Goal: Task Accomplishment & Management: Use online tool/utility

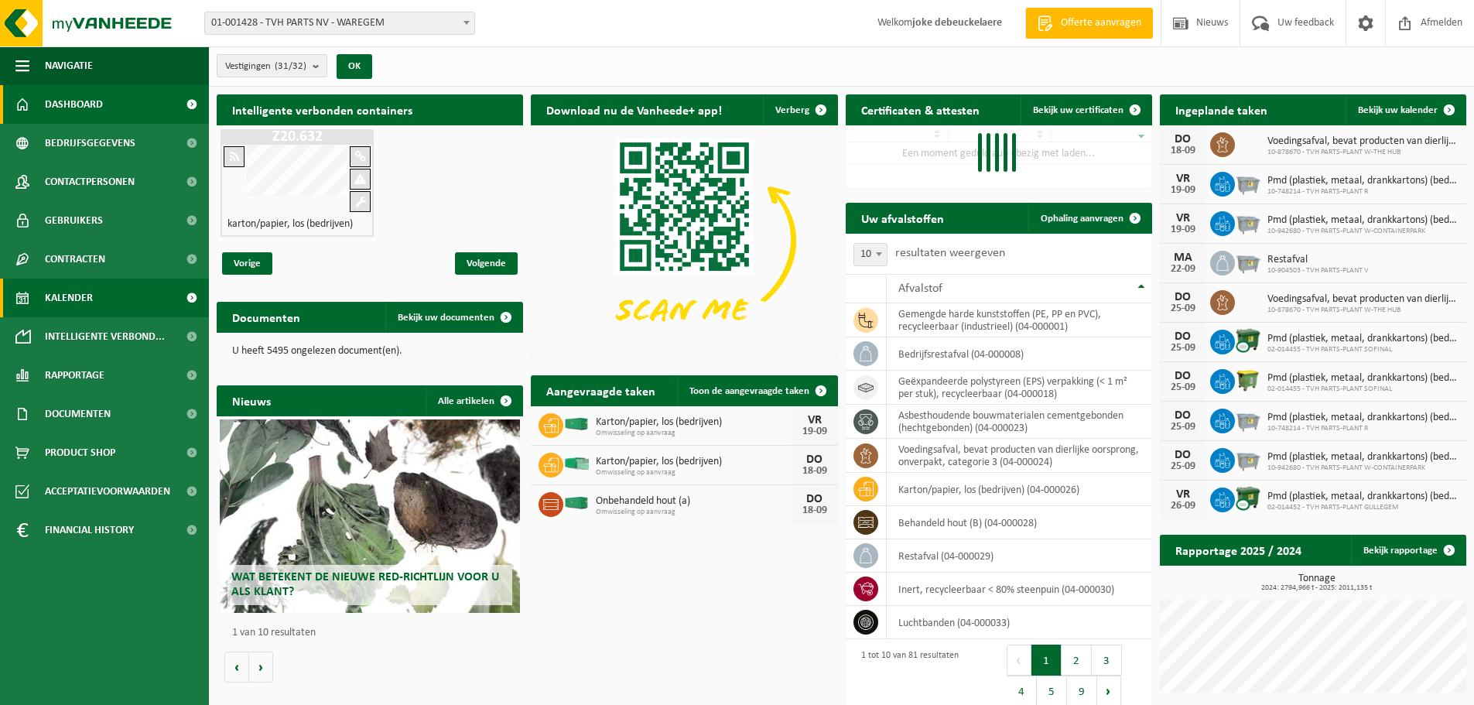
click at [77, 299] on span "Kalender" at bounding box center [69, 298] width 48 height 39
click at [69, 304] on span "Kalender" at bounding box center [69, 298] width 48 height 39
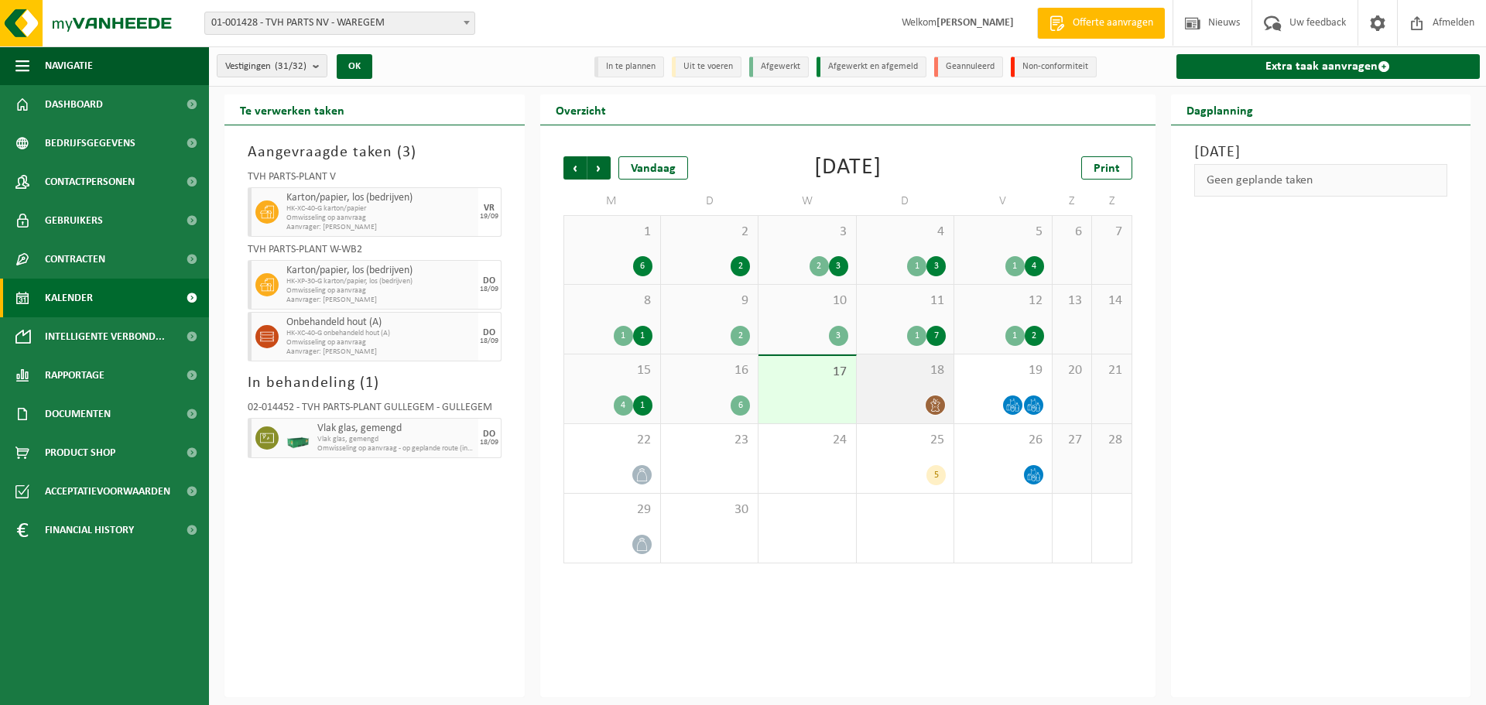
click at [911, 387] on div "18" at bounding box center [905, 388] width 97 height 69
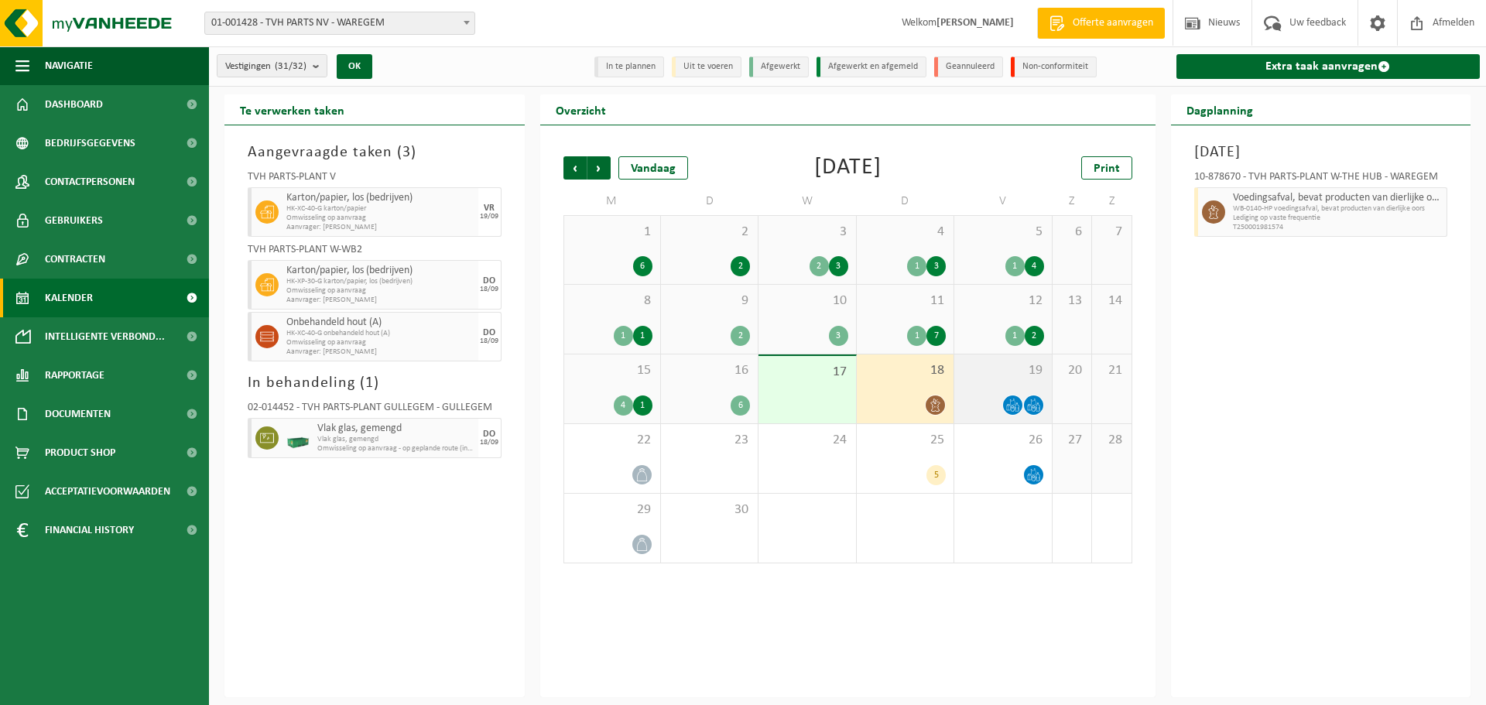
click at [1004, 392] on div "19" at bounding box center [1002, 388] width 97 height 69
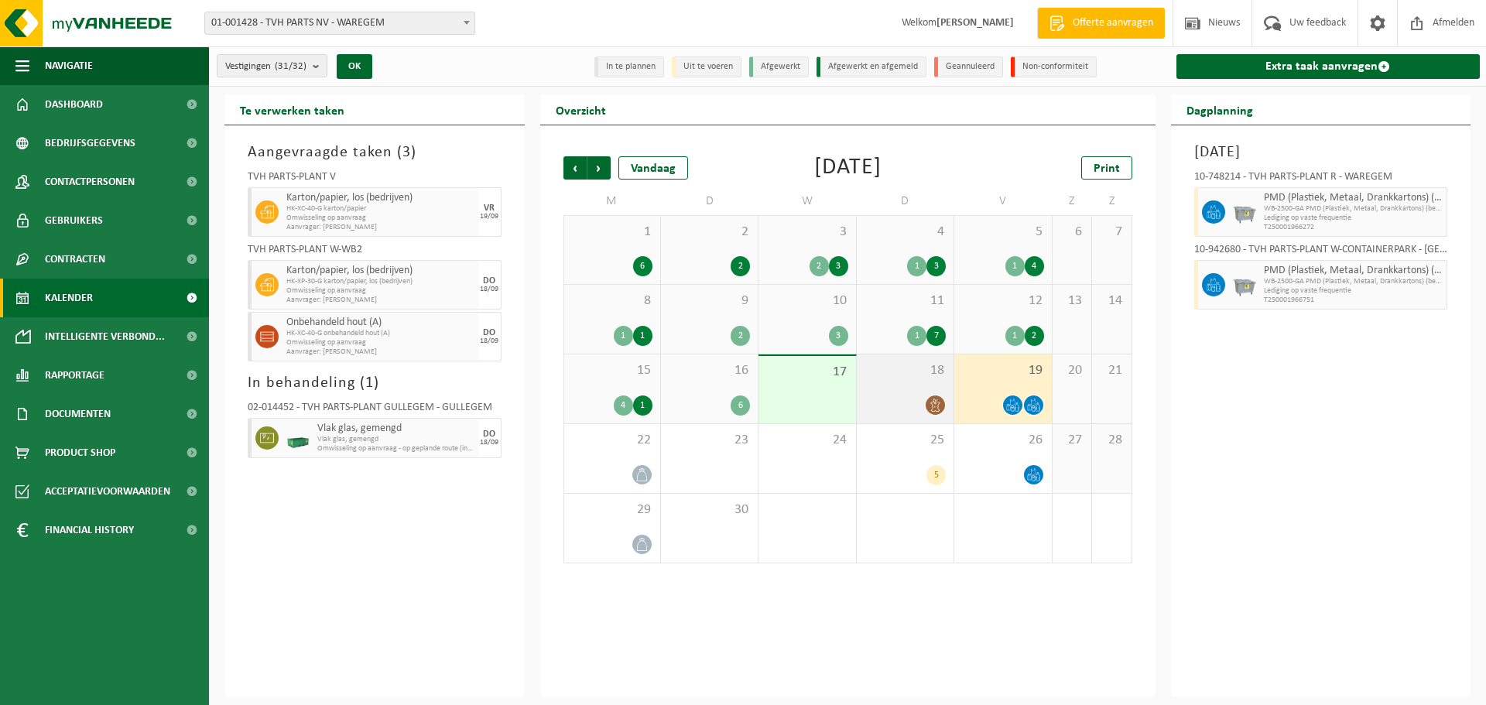
click at [921, 381] on div "18" at bounding box center [905, 388] width 97 height 69
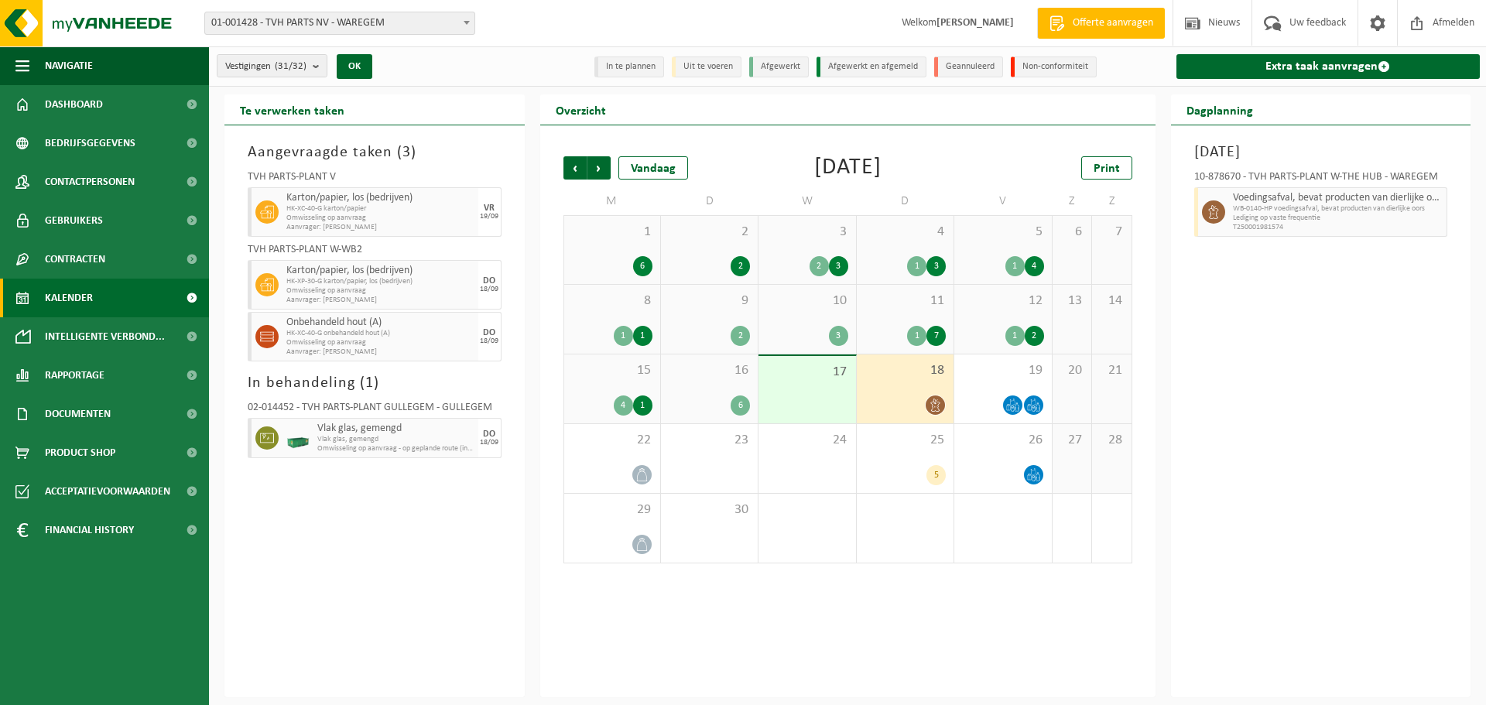
click at [1288, 417] on div "Donderdag 18 september 2025 10-878670 - TVH PARTS-PLANT W-THE HUB - WAREGEM Voe…" at bounding box center [1321, 411] width 300 height 572
click at [1312, 63] on link "Extra taak aanvragen" at bounding box center [1328, 66] width 304 height 25
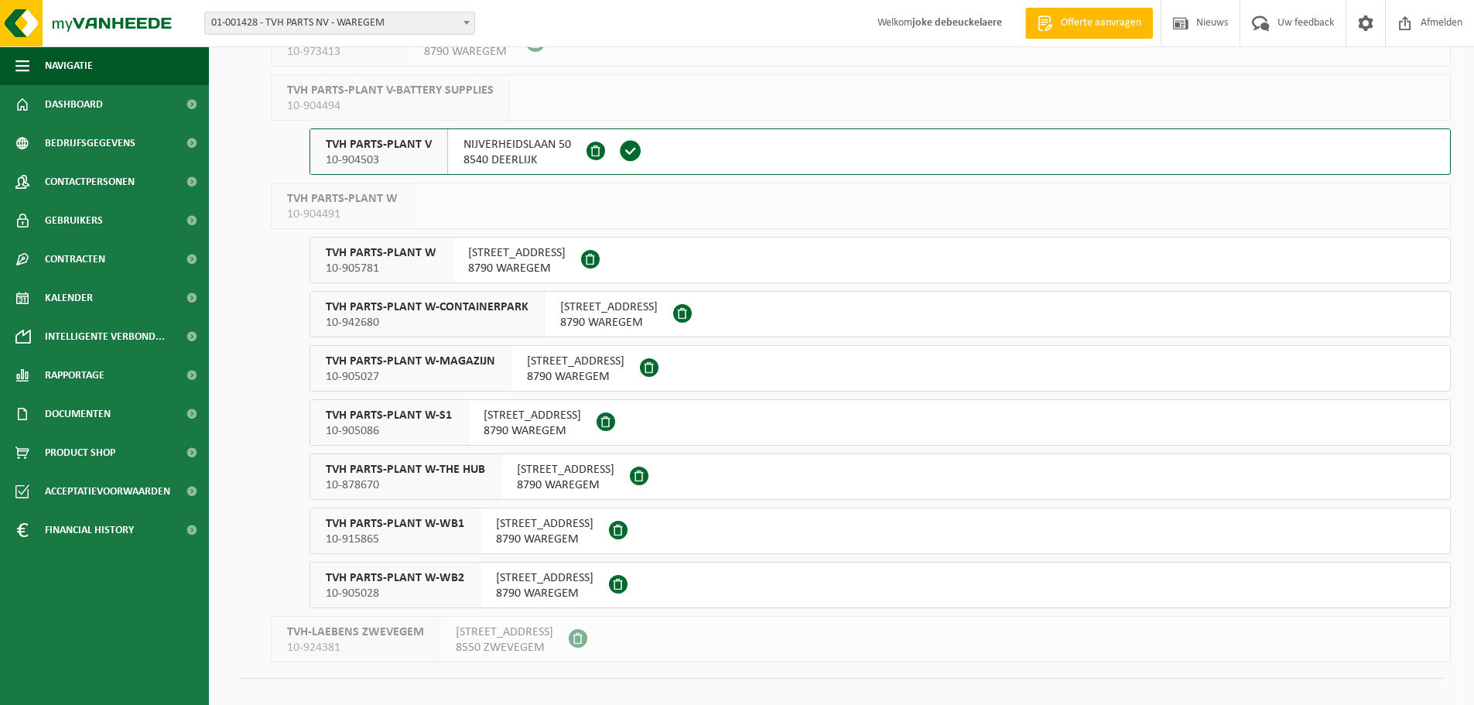
scroll to position [1161, 0]
click at [429, 354] on span "TVH PARTS-PLANT W-MAGAZIJN" at bounding box center [410, 360] width 169 height 15
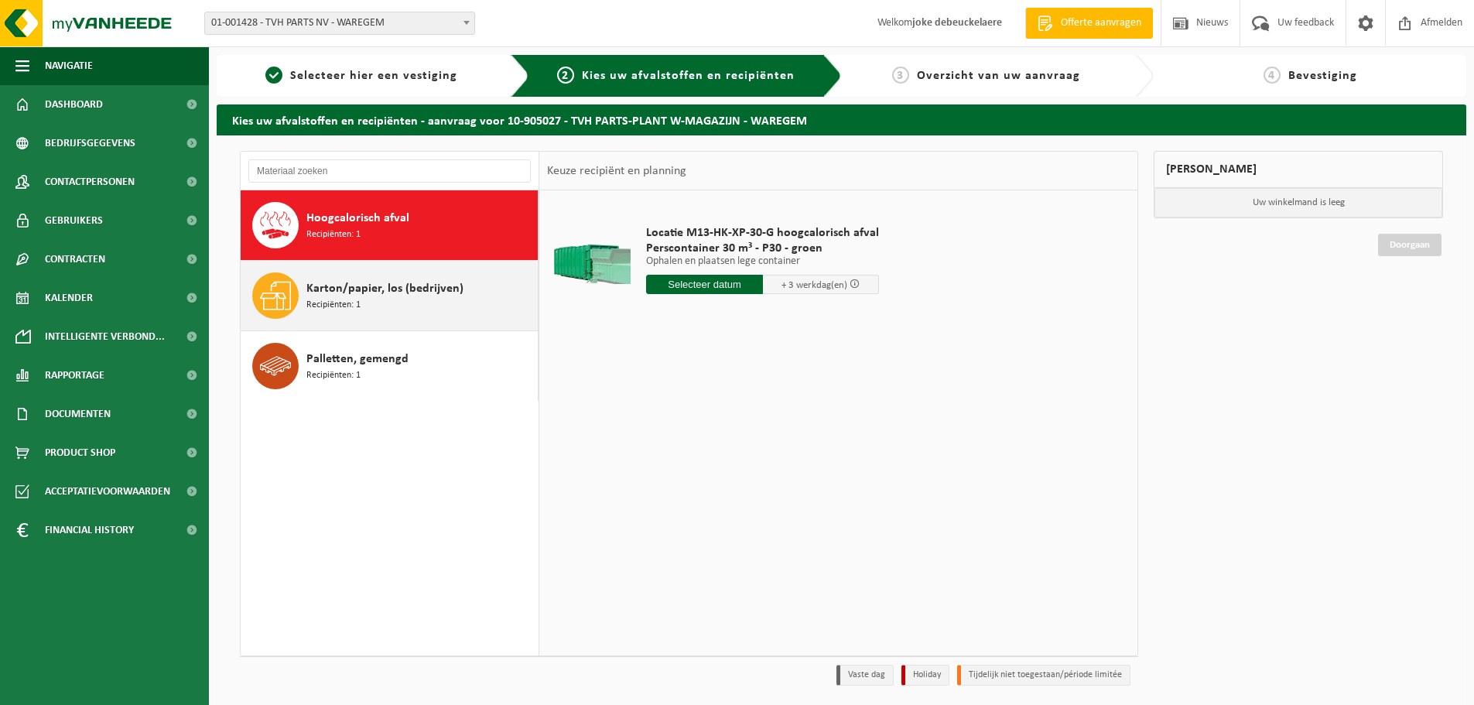
click at [331, 295] on span "Karton/papier, los (bedrijven)" at bounding box center [384, 288] width 157 height 19
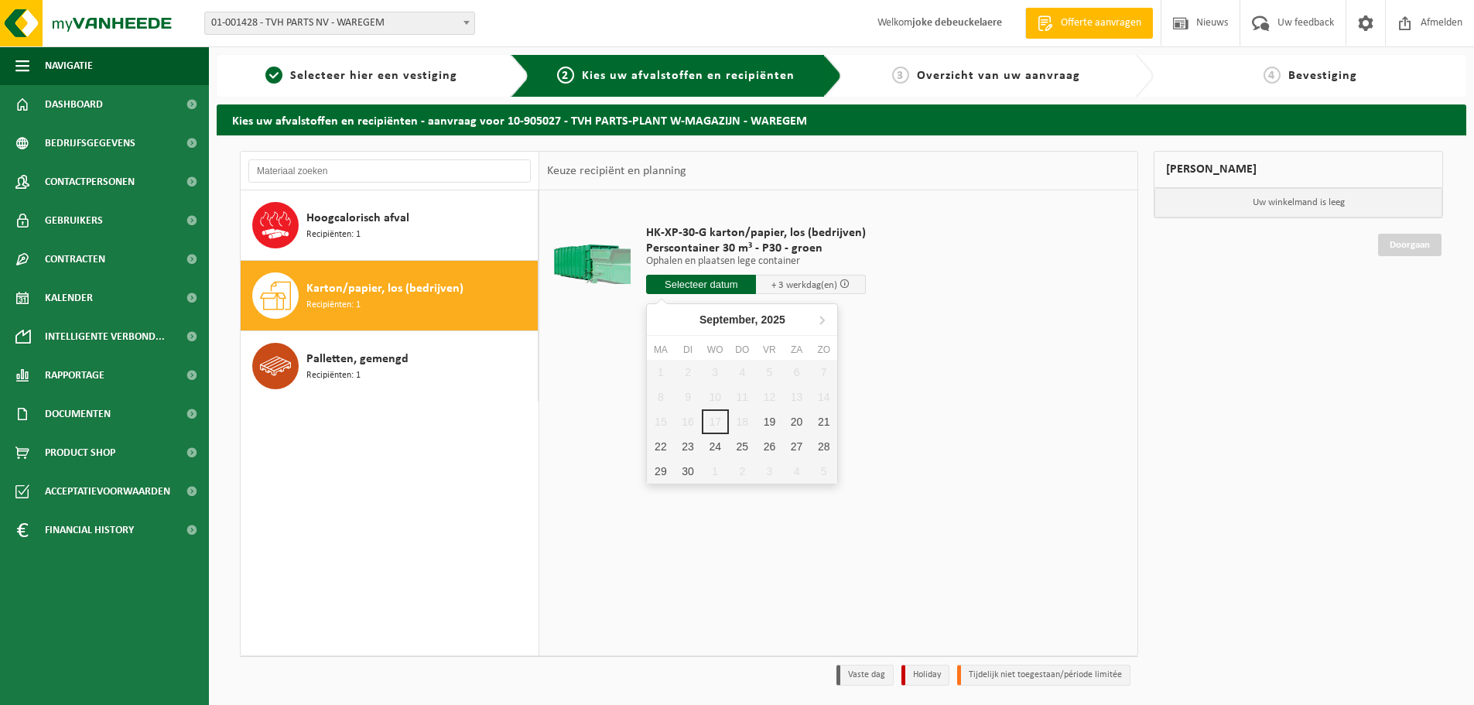
click at [694, 285] on input "text" at bounding box center [701, 284] width 110 height 19
click at [771, 425] on div "19" at bounding box center [769, 421] width 27 height 25
type input "Van 2025-09-19"
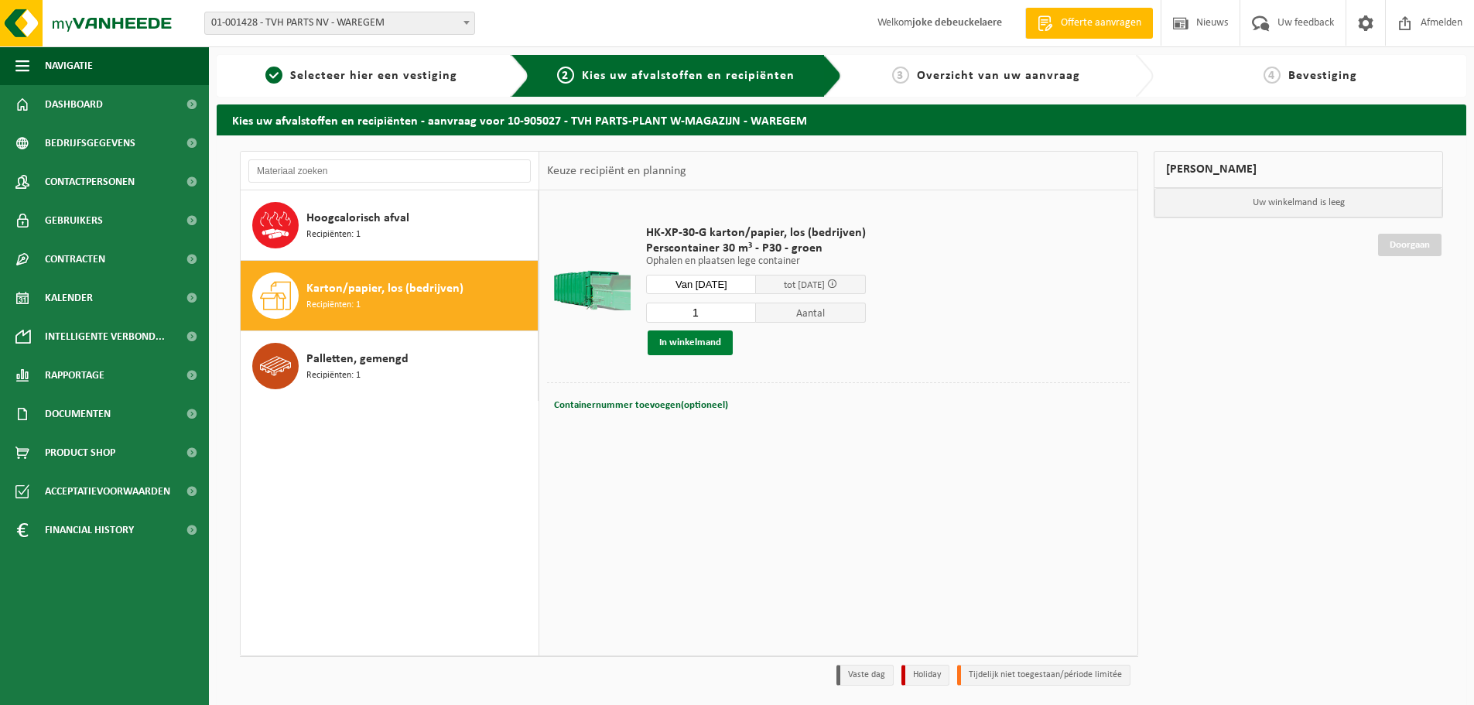
click at [695, 337] on button "In winkelmand" at bounding box center [690, 342] width 85 height 25
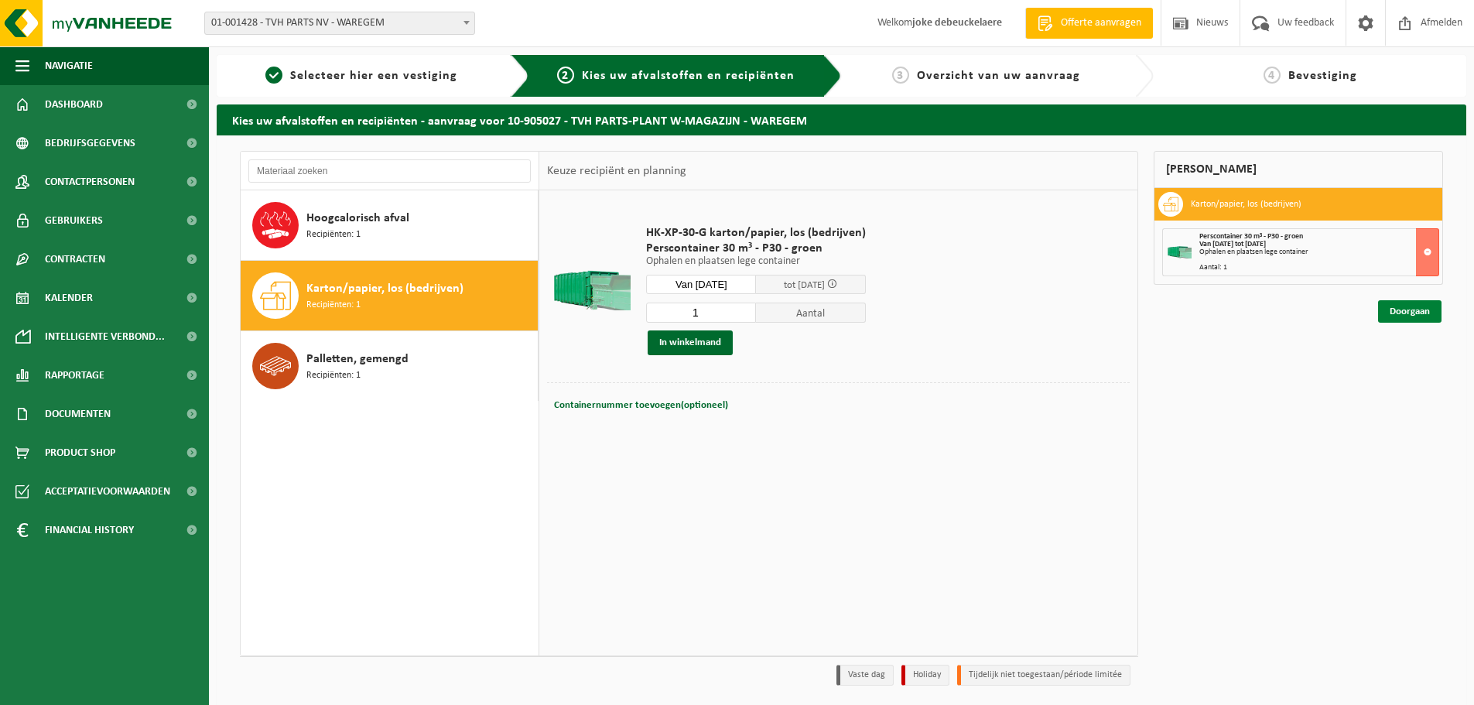
click at [1417, 315] on link "Doorgaan" at bounding box center [1409, 311] width 63 height 22
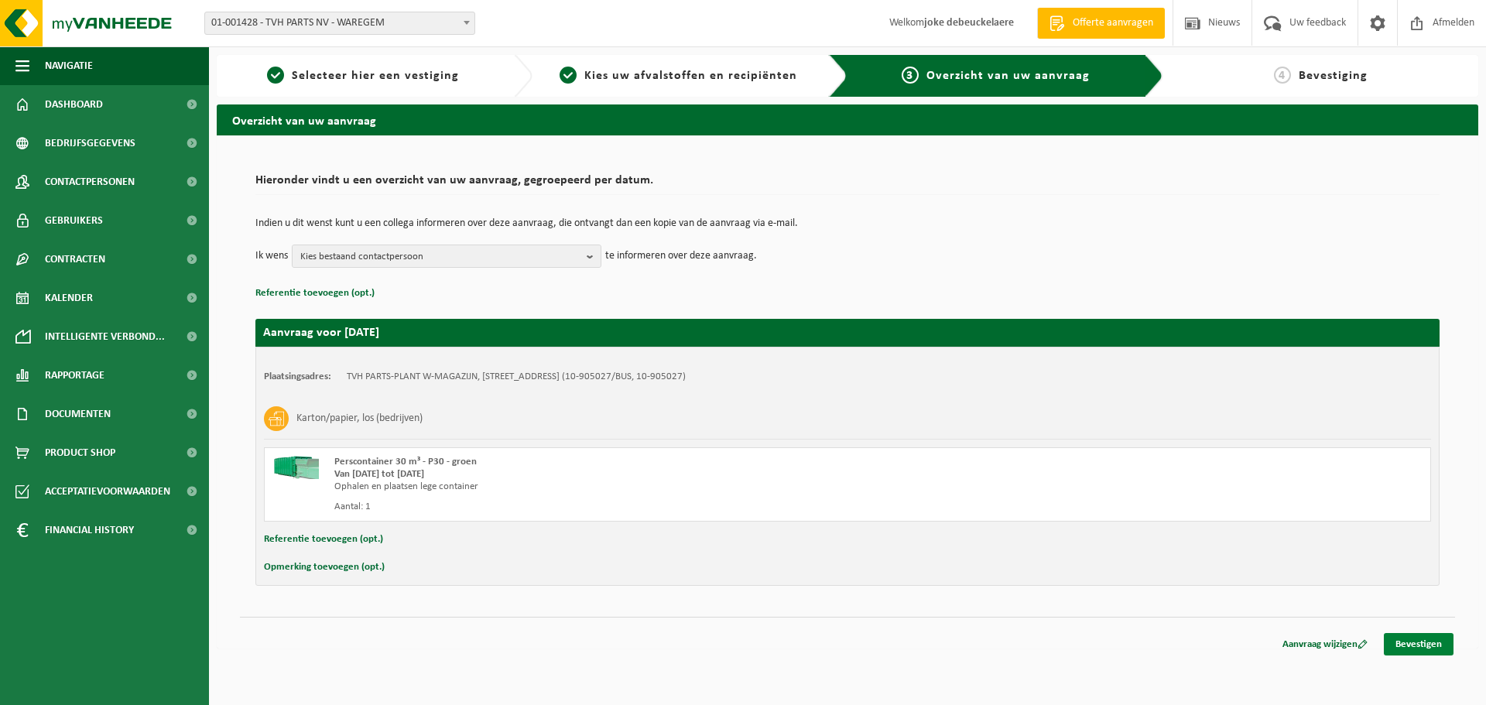
click at [1413, 640] on link "Bevestigen" at bounding box center [1418, 644] width 70 height 22
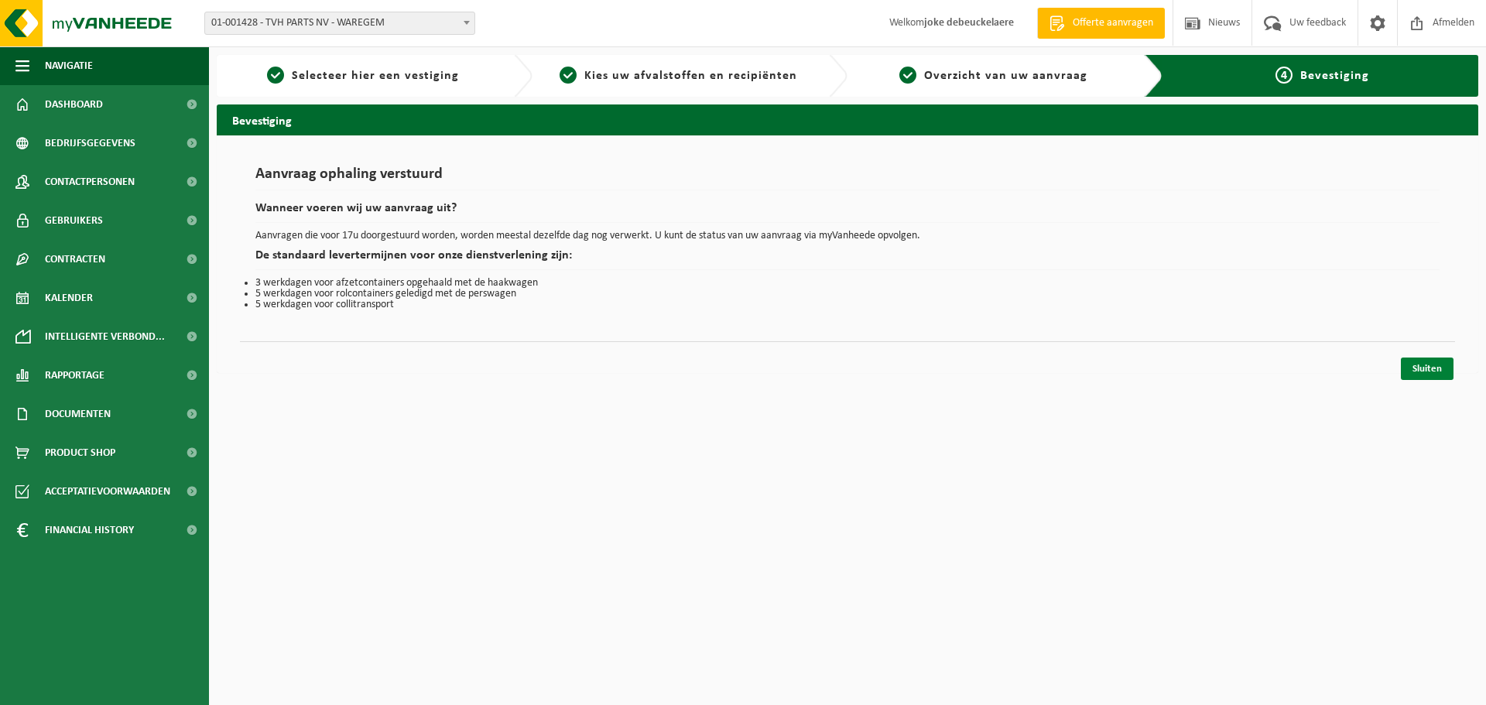
click at [1410, 368] on link "Sluiten" at bounding box center [1426, 368] width 53 height 22
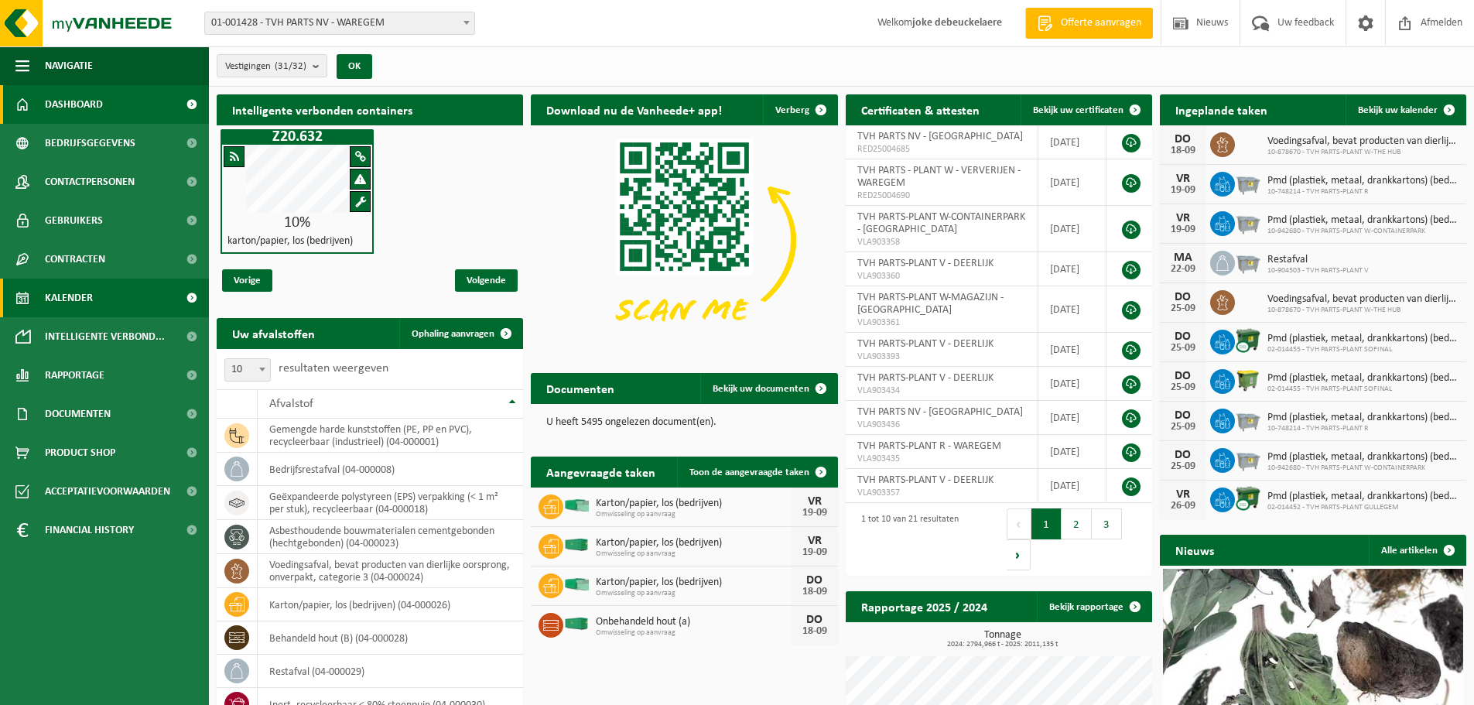
click at [61, 296] on span "Kalender" at bounding box center [69, 298] width 48 height 39
